Goal: Transaction & Acquisition: Purchase product/service

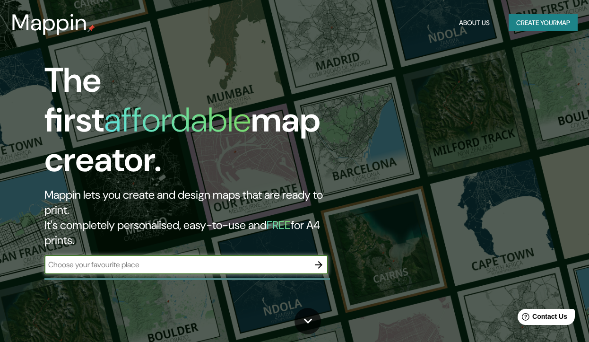
click at [150, 259] on input "text" at bounding box center [176, 264] width 265 height 11
type input "[GEOGRAPHIC_DATA]"
click at [317, 259] on icon "button" at bounding box center [318, 264] width 11 height 11
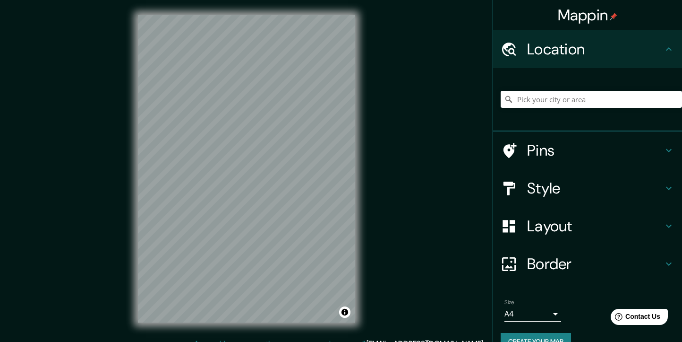
click at [453, 177] on div "Mappin Location Pins Style Layout Border Choose a border. Hint : you can make l…" at bounding box center [341, 176] width 682 height 353
click at [578, 185] on h4 "Style" at bounding box center [595, 188] width 136 height 19
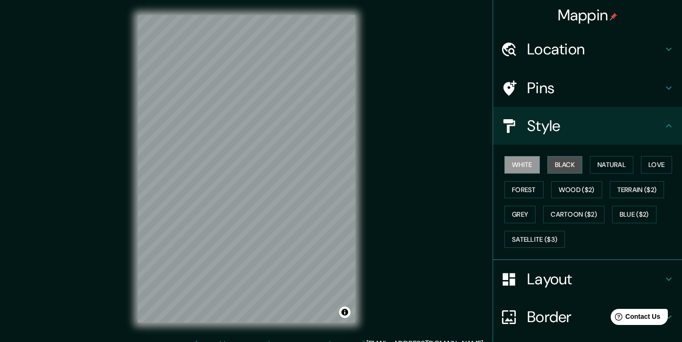
click at [562, 169] on button "Black" at bounding box center [565, 164] width 35 height 17
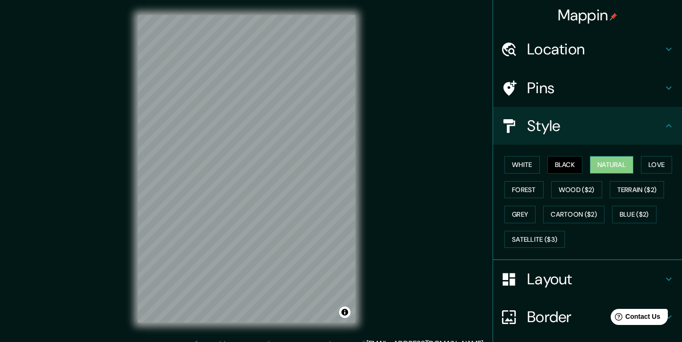
click at [588, 168] on button "Natural" at bounding box center [611, 164] width 43 height 17
drag, startPoint x: 330, startPoint y: 173, endPoint x: 287, endPoint y: 96, distance: 88.2
click at [287, 95] on div at bounding box center [288, 92] width 8 height 8
click at [289, 94] on div at bounding box center [290, 93] width 8 height 8
click at [566, 194] on button "Wood ($2)" at bounding box center [576, 189] width 51 height 17
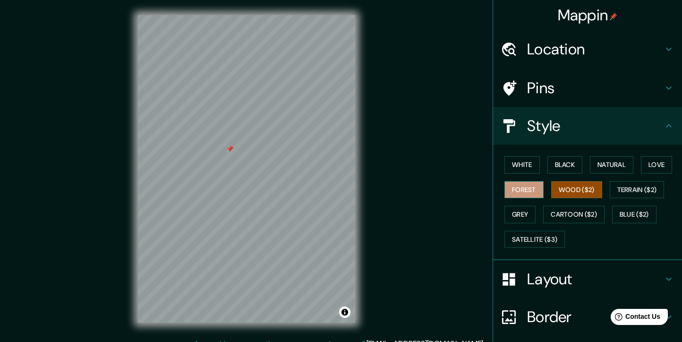
click at [532, 191] on button "Forest" at bounding box center [524, 189] width 39 height 17
click at [588, 193] on button "Terrain ($2)" at bounding box center [637, 189] width 55 height 17
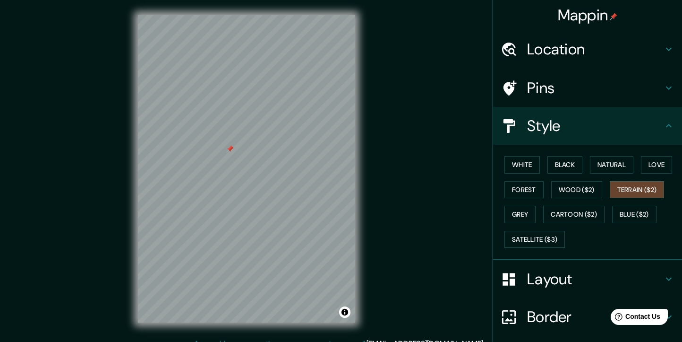
click at [588, 283] on h4 "Layout" at bounding box center [595, 278] width 136 height 19
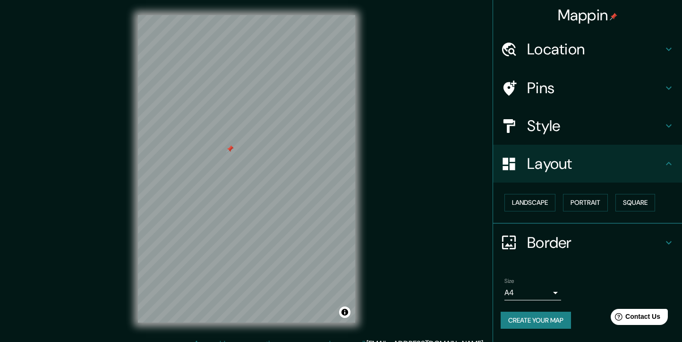
click at [553, 294] on body "Mappin Location Pins Style Layout Landscape Portrait Square Border Choose a bor…" at bounding box center [341, 171] width 682 height 342
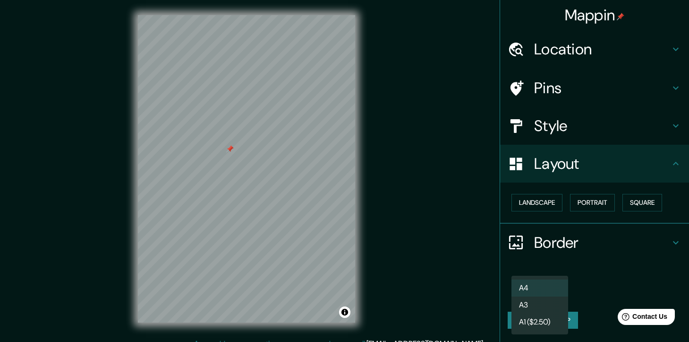
click at [588, 279] on div at bounding box center [344, 171] width 689 height 342
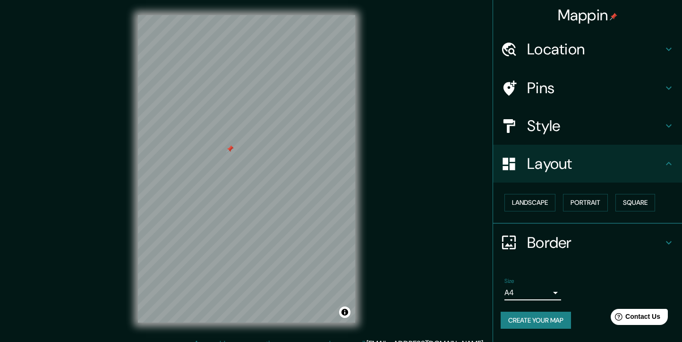
click at [551, 90] on h4 "Pins" at bounding box center [595, 87] width 136 height 19
